Goal: Navigation & Orientation: Find specific page/section

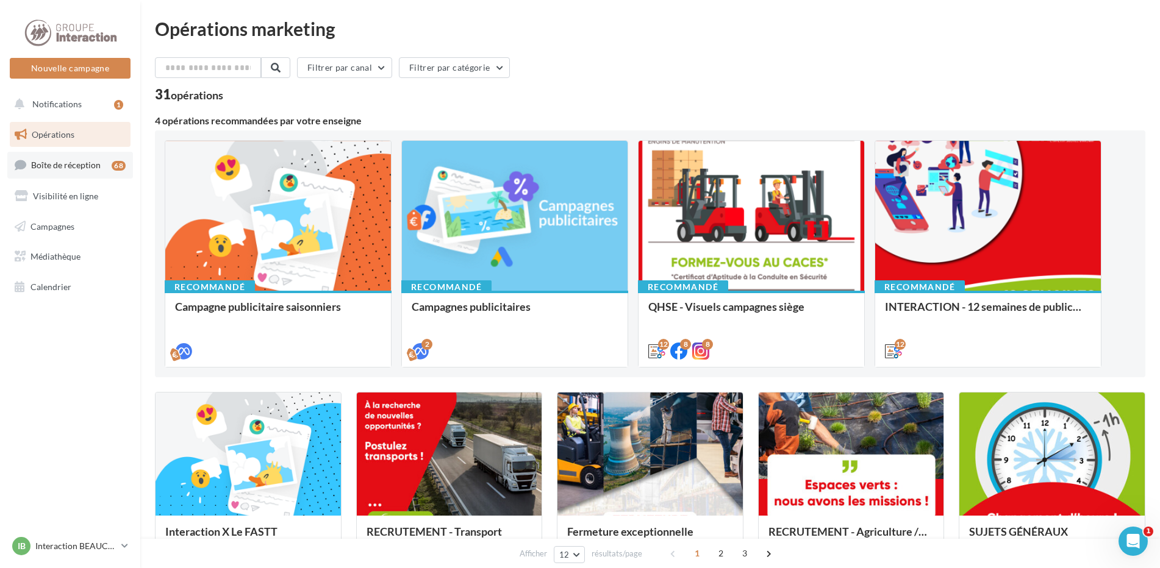
click at [88, 174] on link "Boîte de réception 68" at bounding box center [70, 165] width 126 height 26
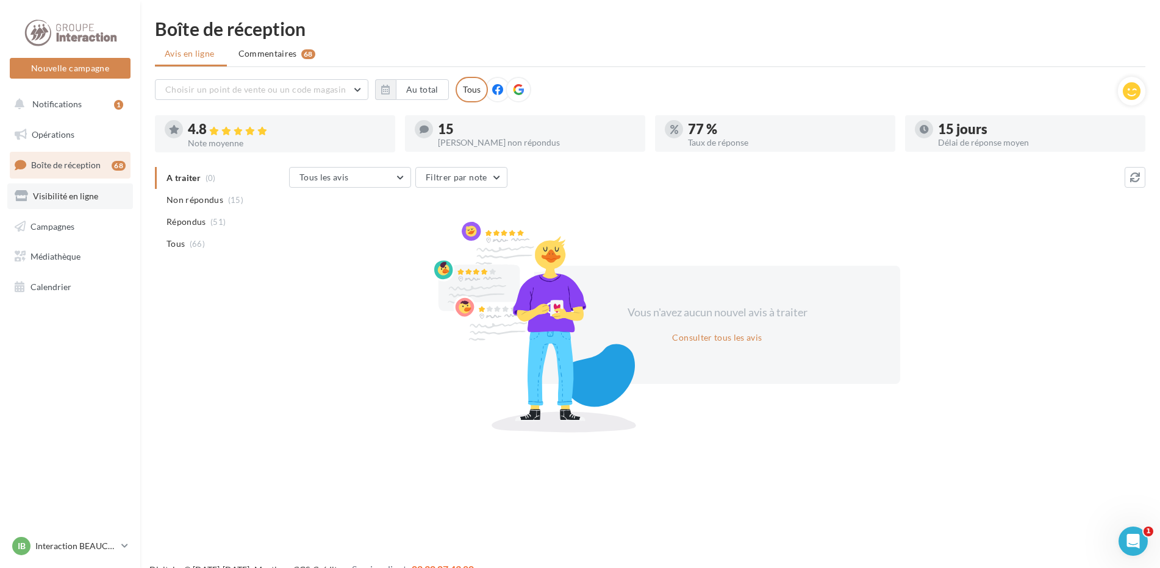
click at [93, 204] on link "Visibilité en ligne" at bounding box center [70, 197] width 126 height 26
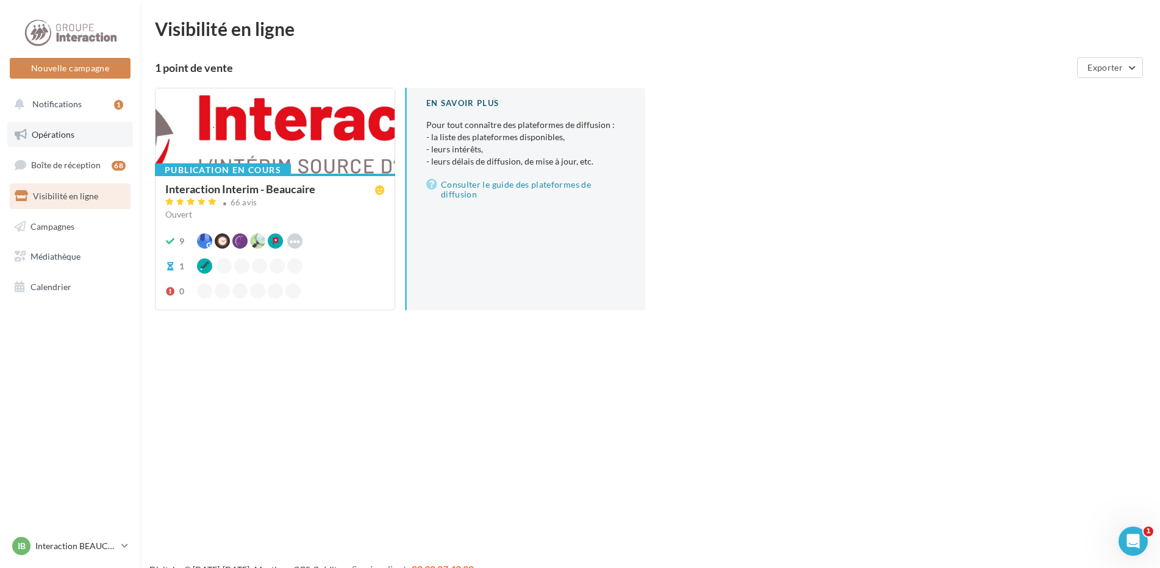
click at [65, 140] on link "Opérations" at bounding box center [70, 135] width 126 height 26
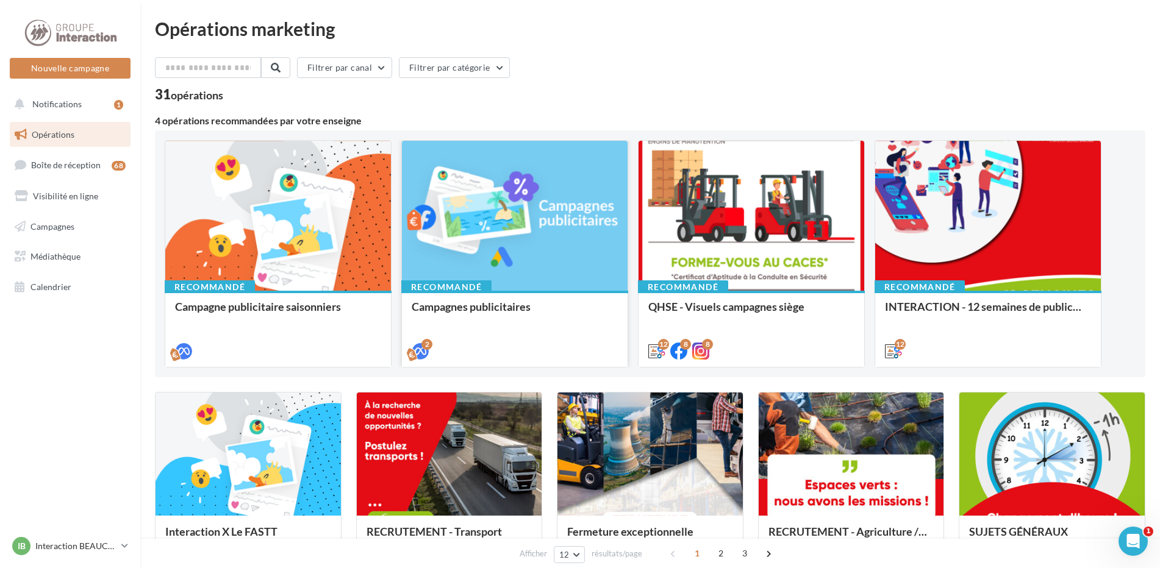
scroll to position [122, 0]
